Goal: Information Seeking & Learning: Learn about a topic

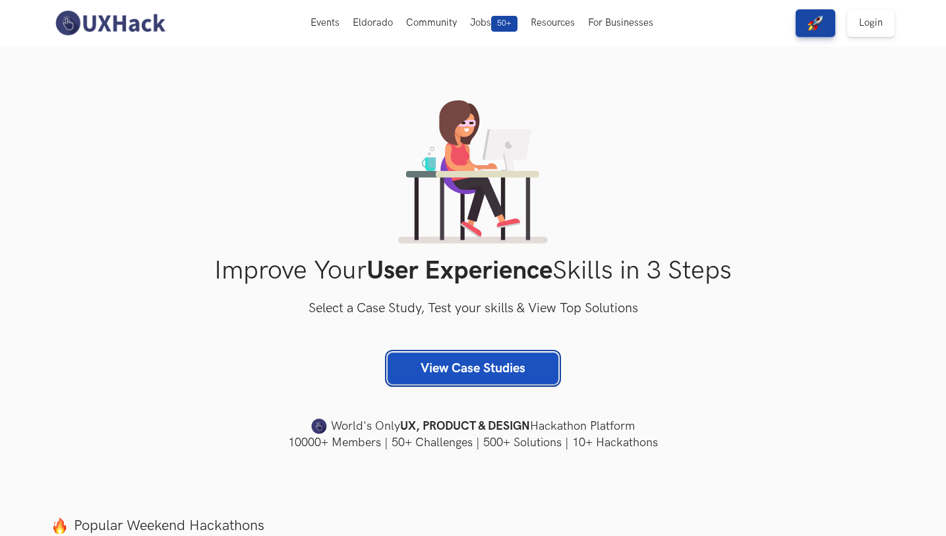
click at [495, 365] on link "View Case Studies" at bounding box center [473, 368] width 171 height 32
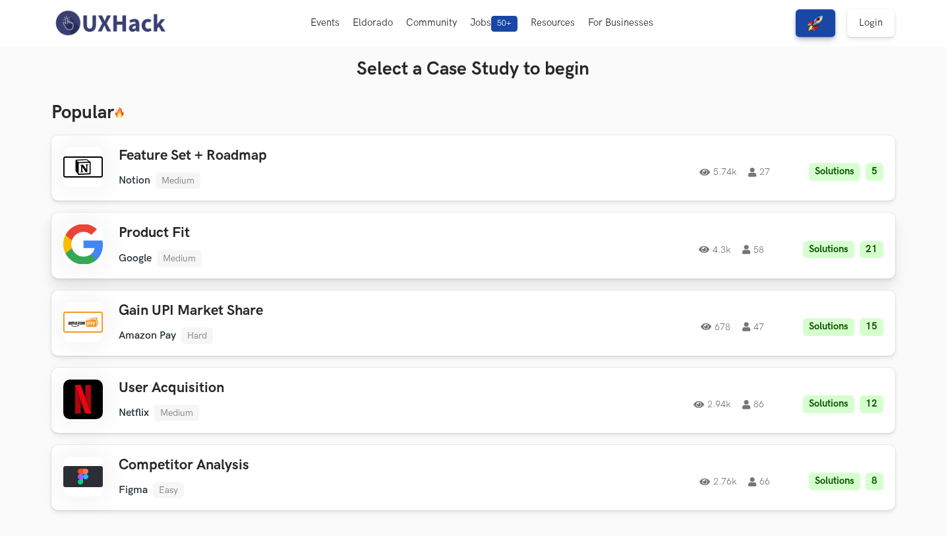
click at [306, 239] on h3 "Product Fit" at bounding box center [306, 232] width 375 height 17
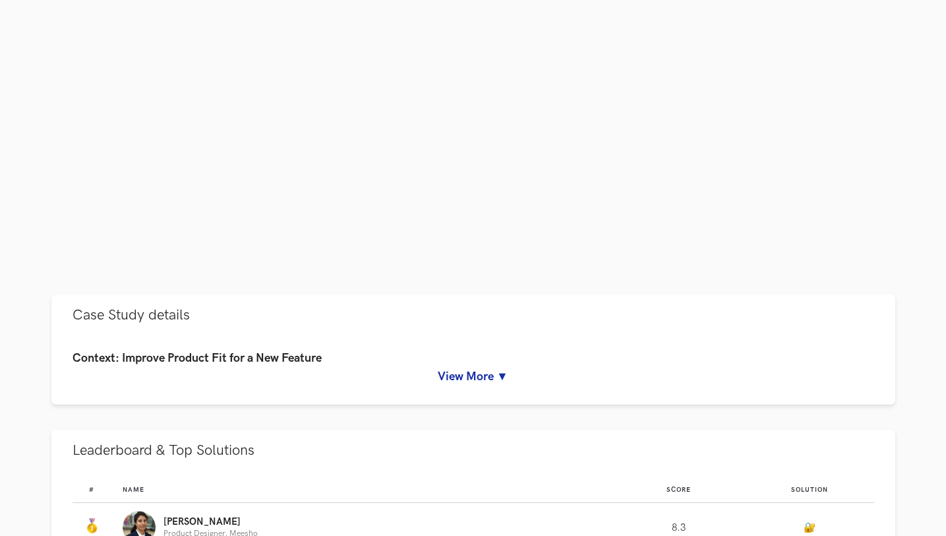
scroll to position [346, 0]
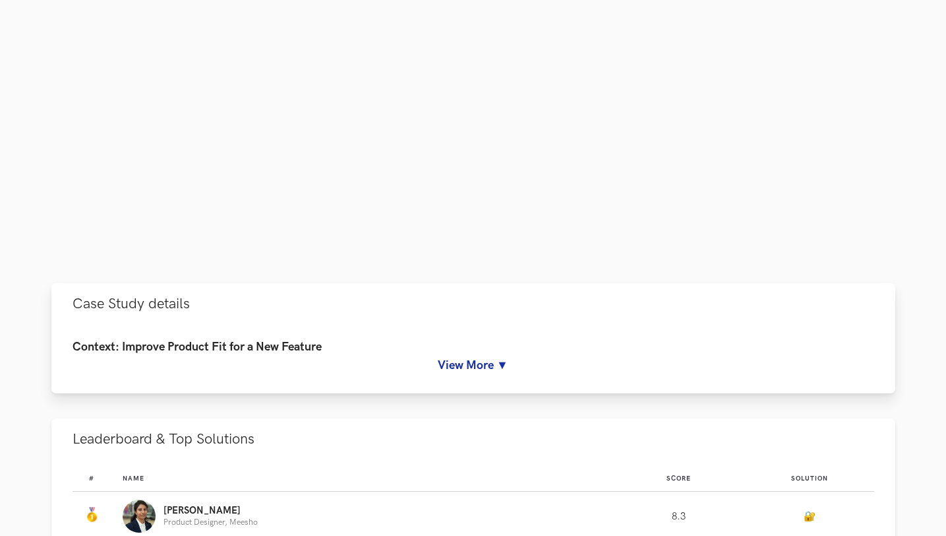
click at [497, 362] on link "View More ▼" at bounding box center [474, 365] width 802 height 14
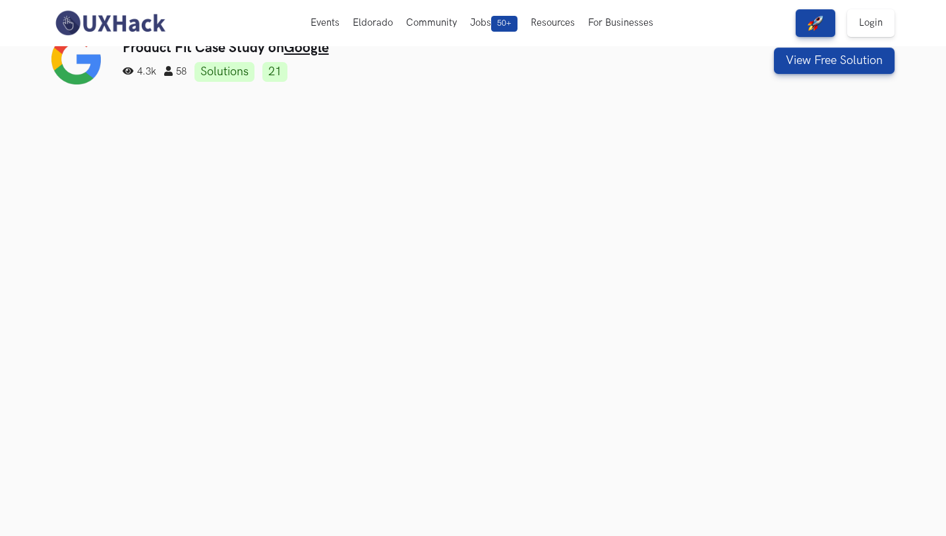
scroll to position [40, 0]
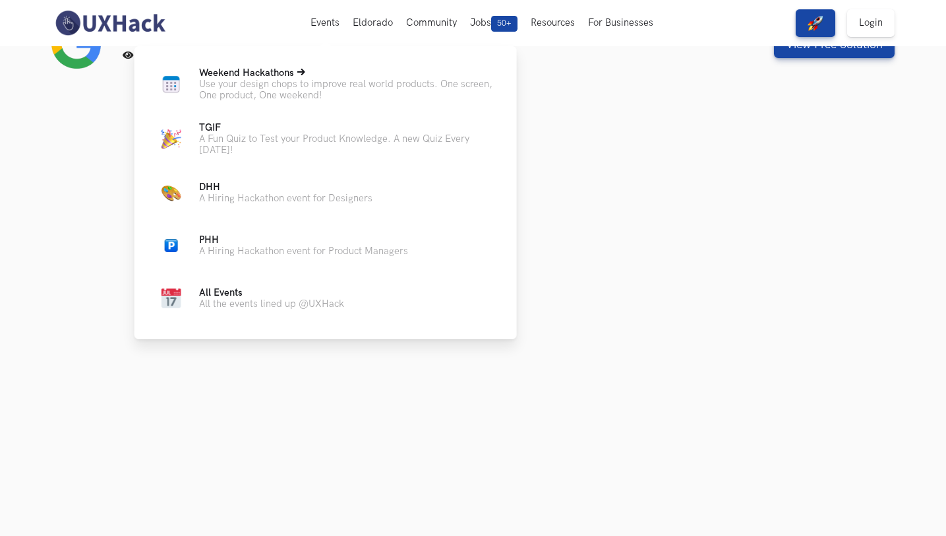
click at [297, 77] on p "Weekend Hackathons Live" at bounding box center [347, 72] width 297 height 11
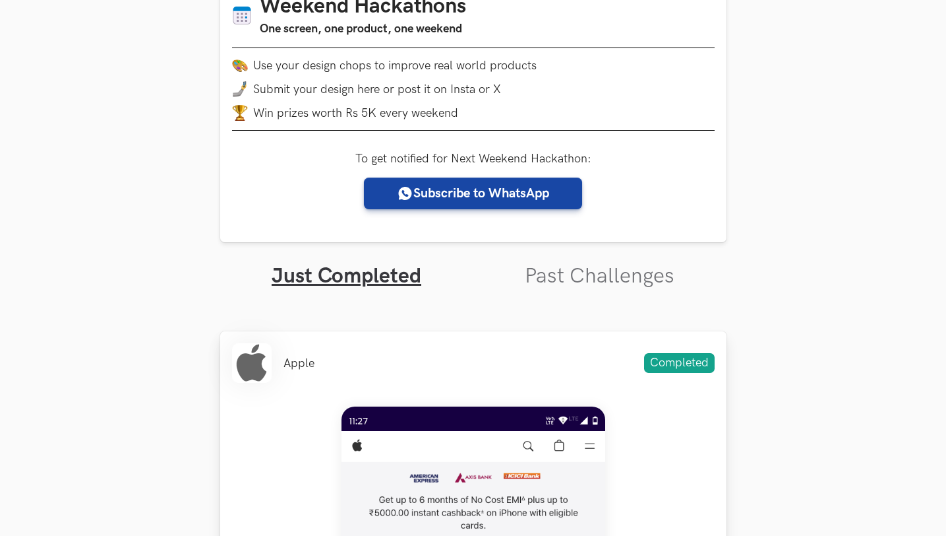
scroll to position [220, 0]
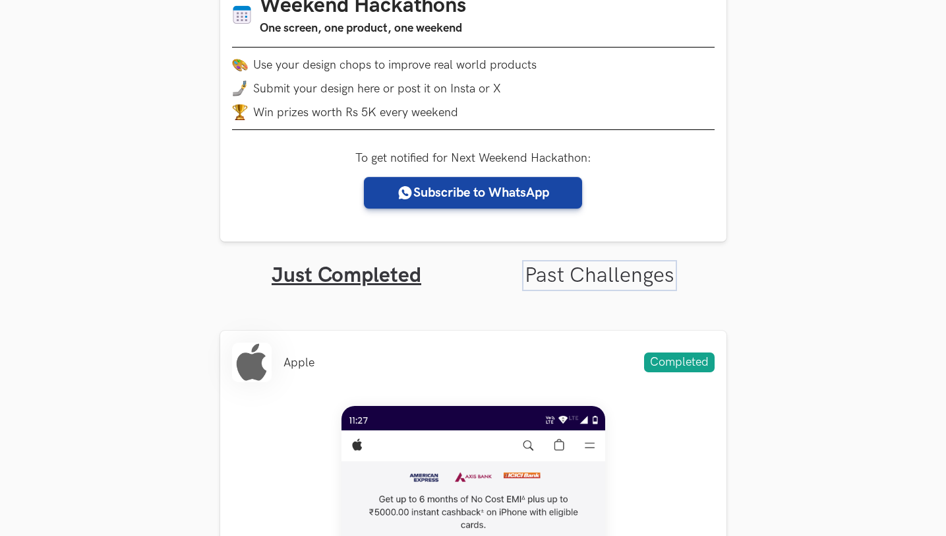
click at [627, 270] on link "Past Challenges" at bounding box center [600, 275] width 150 height 26
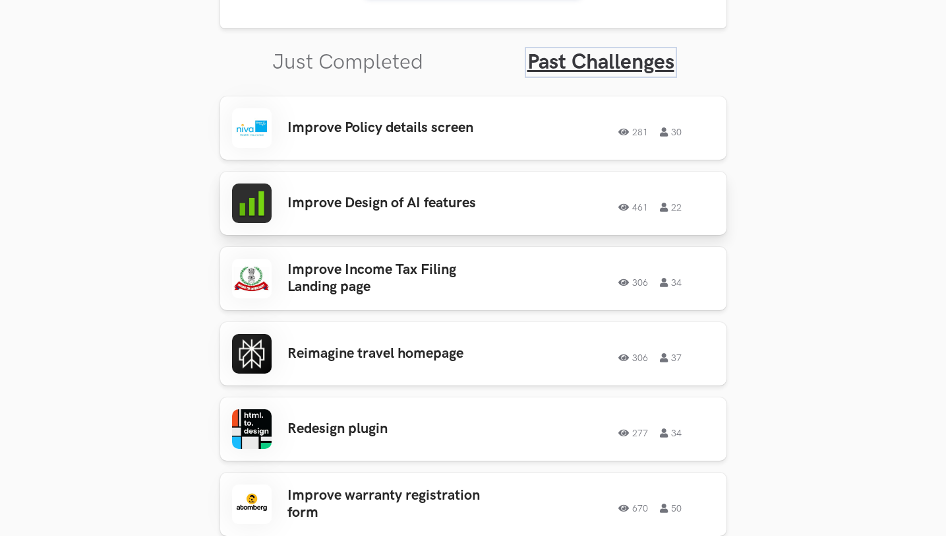
scroll to position [443, 0]
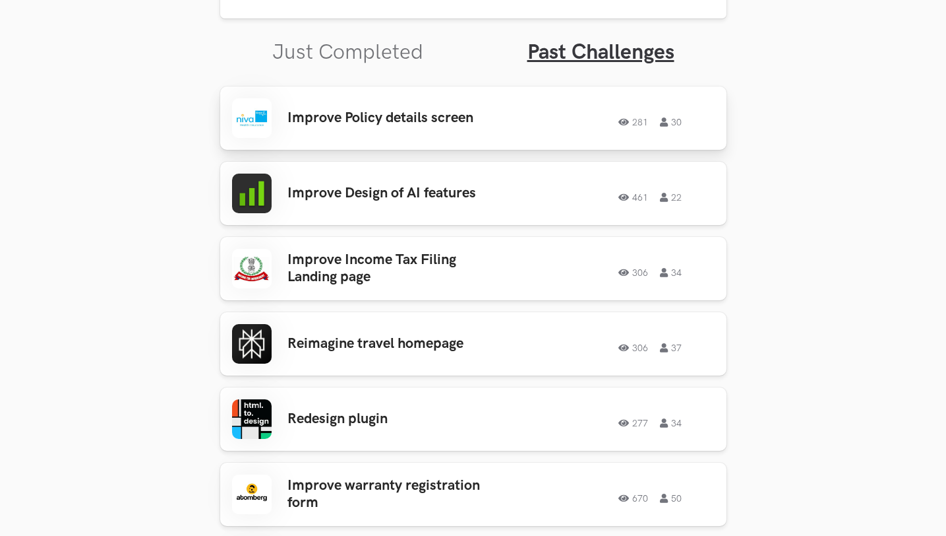
click at [456, 121] on h3 "Improve Policy details screen" at bounding box center [391, 117] width 206 height 17
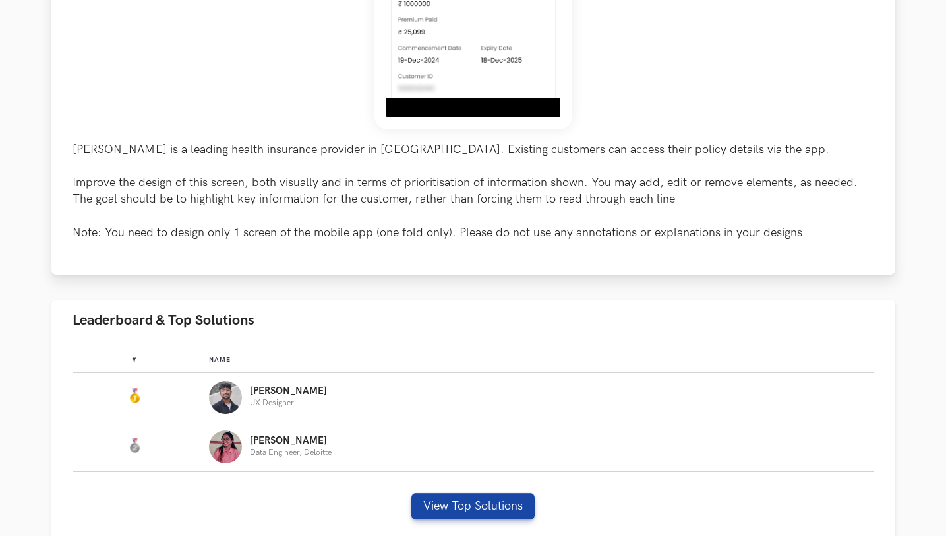
scroll to position [516, 0]
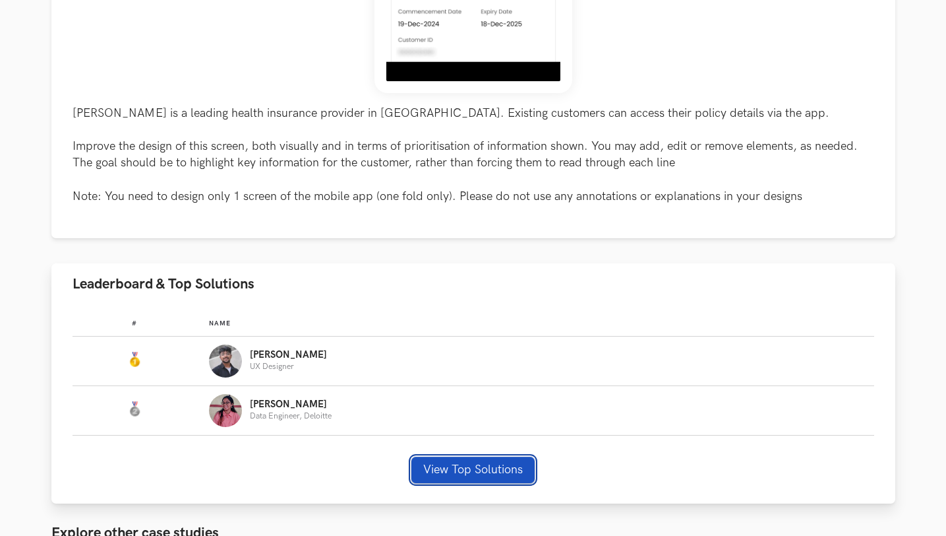
click at [451, 476] on button "View Top Solutions" at bounding box center [473, 469] width 123 height 26
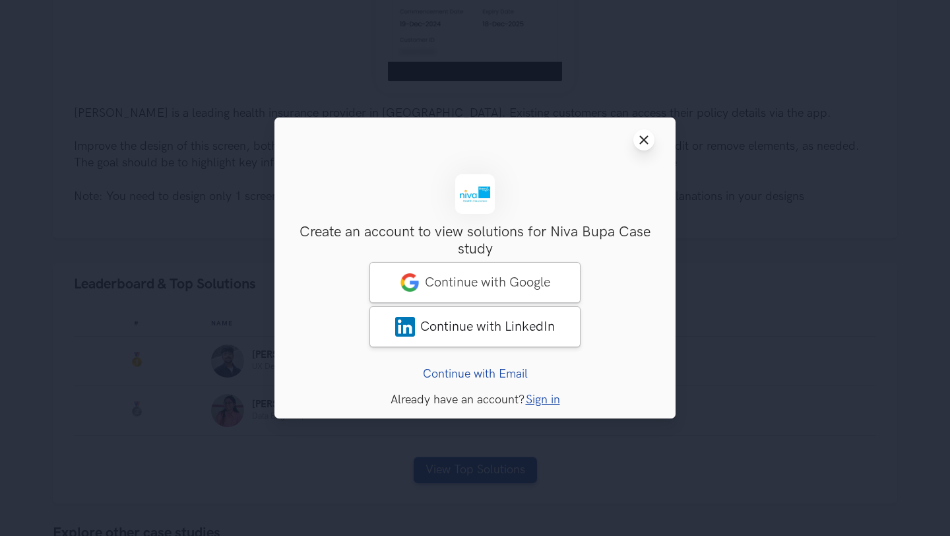
click at [639, 137] on icon "Close modal window" at bounding box center [643, 140] width 11 height 11
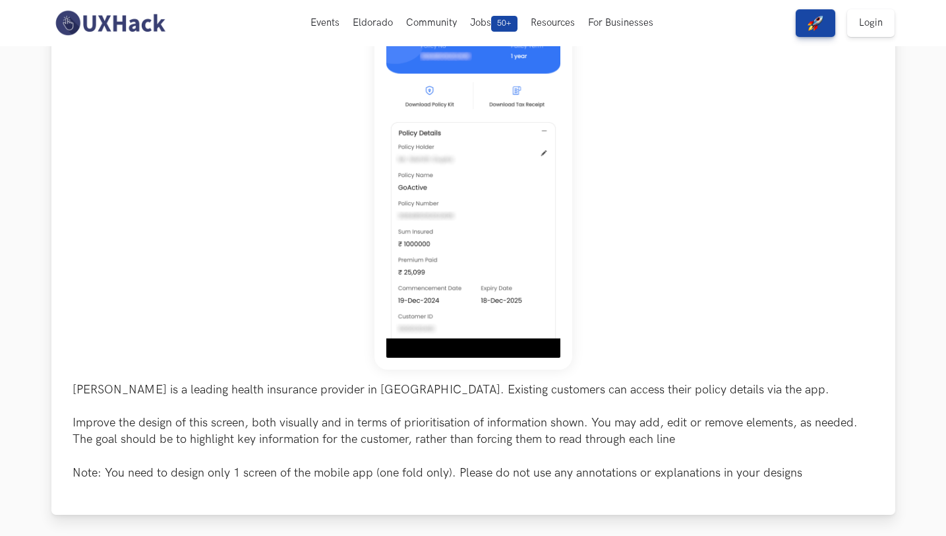
scroll to position [0, 0]
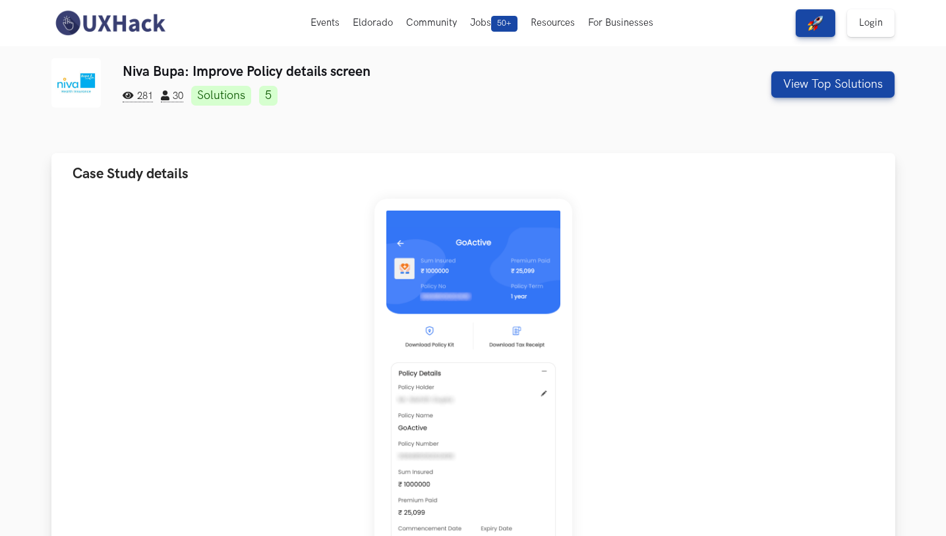
click at [880, 239] on div "[PERSON_NAME] is a leading health insurance provider in [GEOGRAPHIC_DATA]. Exis…" at bounding box center [473, 475] width 844 height 560
